Goal: Task Accomplishment & Management: Complete application form

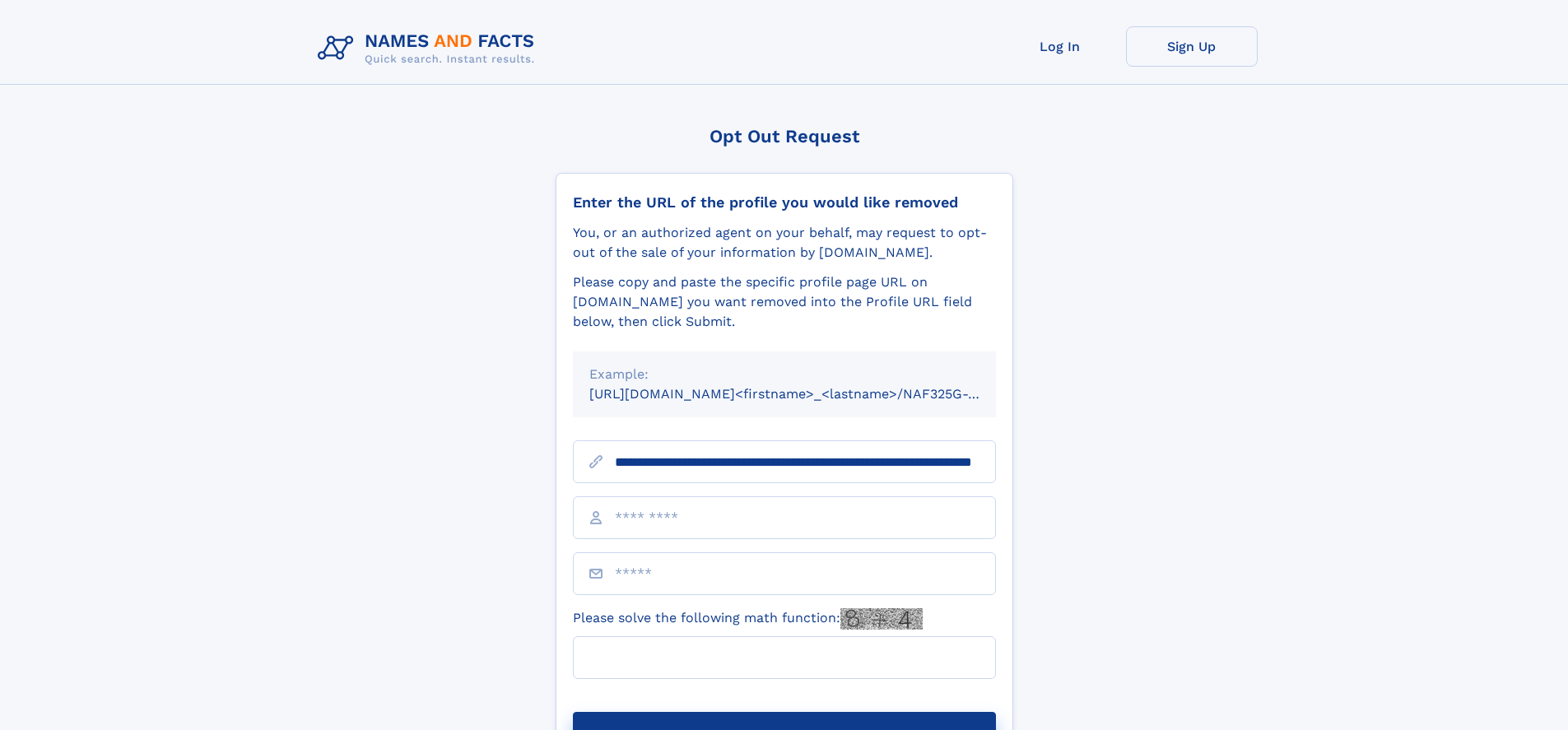
scroll to position [0, 158]
type input "**********"
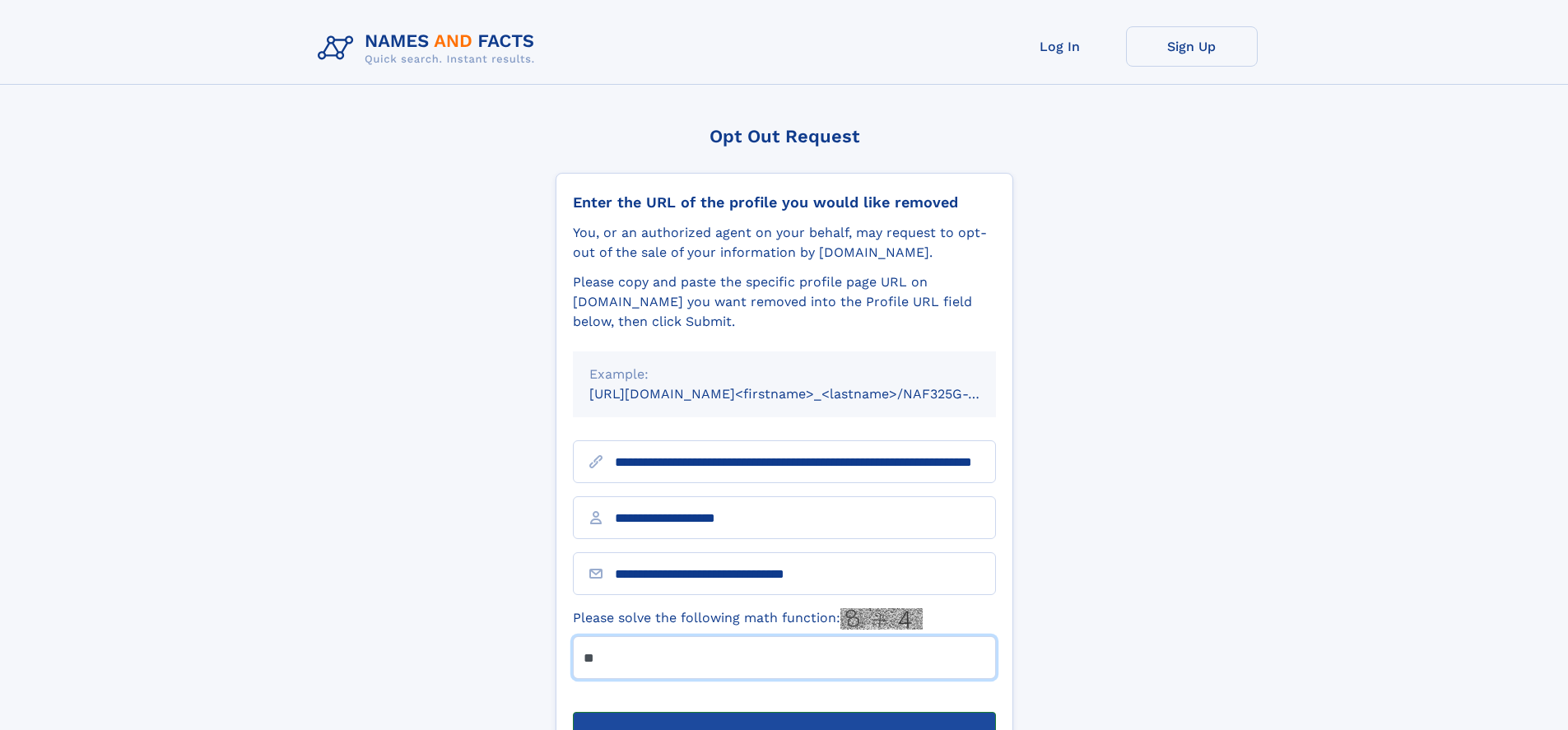
type input "**"
click at [783, 712] on button "Submit Opt Out Request" at bounding box center [784, 738] width 423 height 52
